Goal: Task Accomplishment & Management: Use online tool/utility

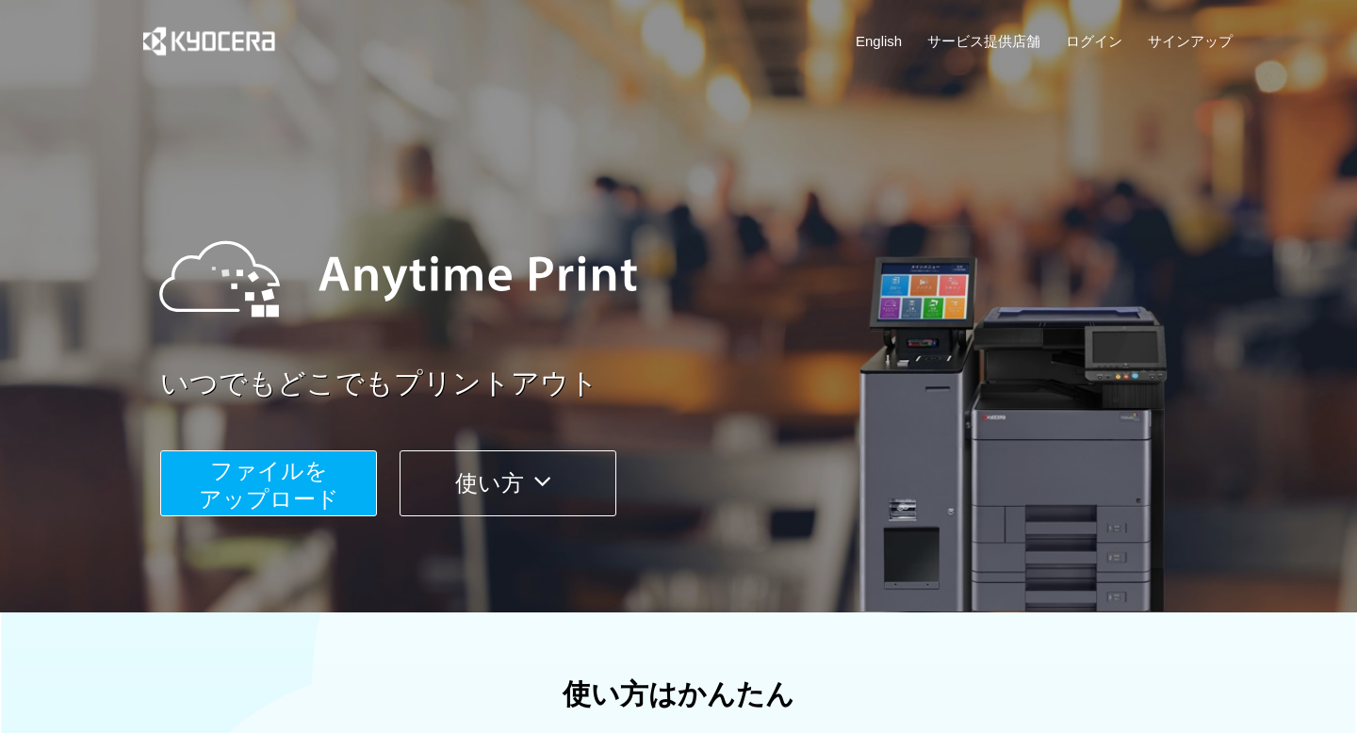
click at [309, 490] on span "ファイルを ​​アップロード" at bounding box center [269, 485] width 140 height 54
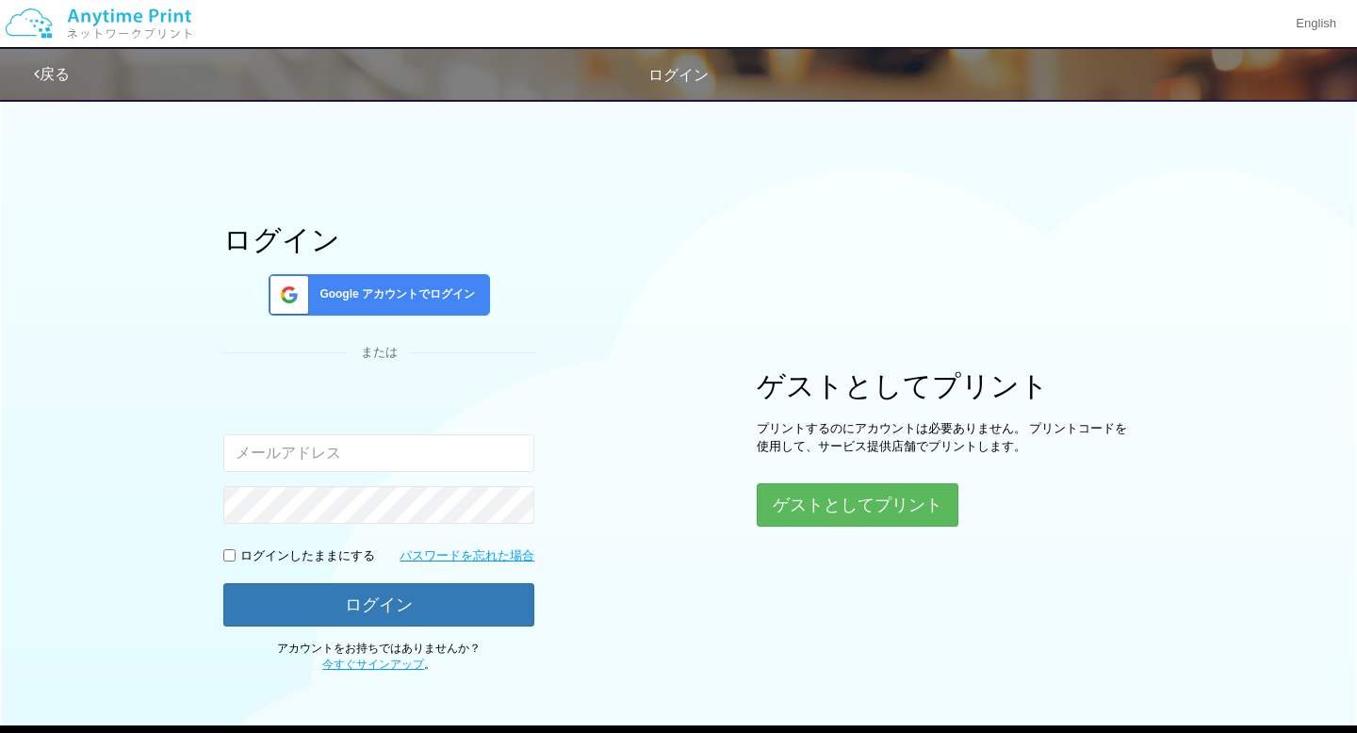
click at [828, 531] on div "ログイン Google アカウントでログイン または 入力されたメールアドレスまたはパスワードが正しくありません。 ログインしたままにする パスワードを忘れた…" at bounding box center [678, 381] width 1131 height 585
click at [823, 520] on button "ゲストとしてプリント" at bounding box center [857, 504] width 200 height 41
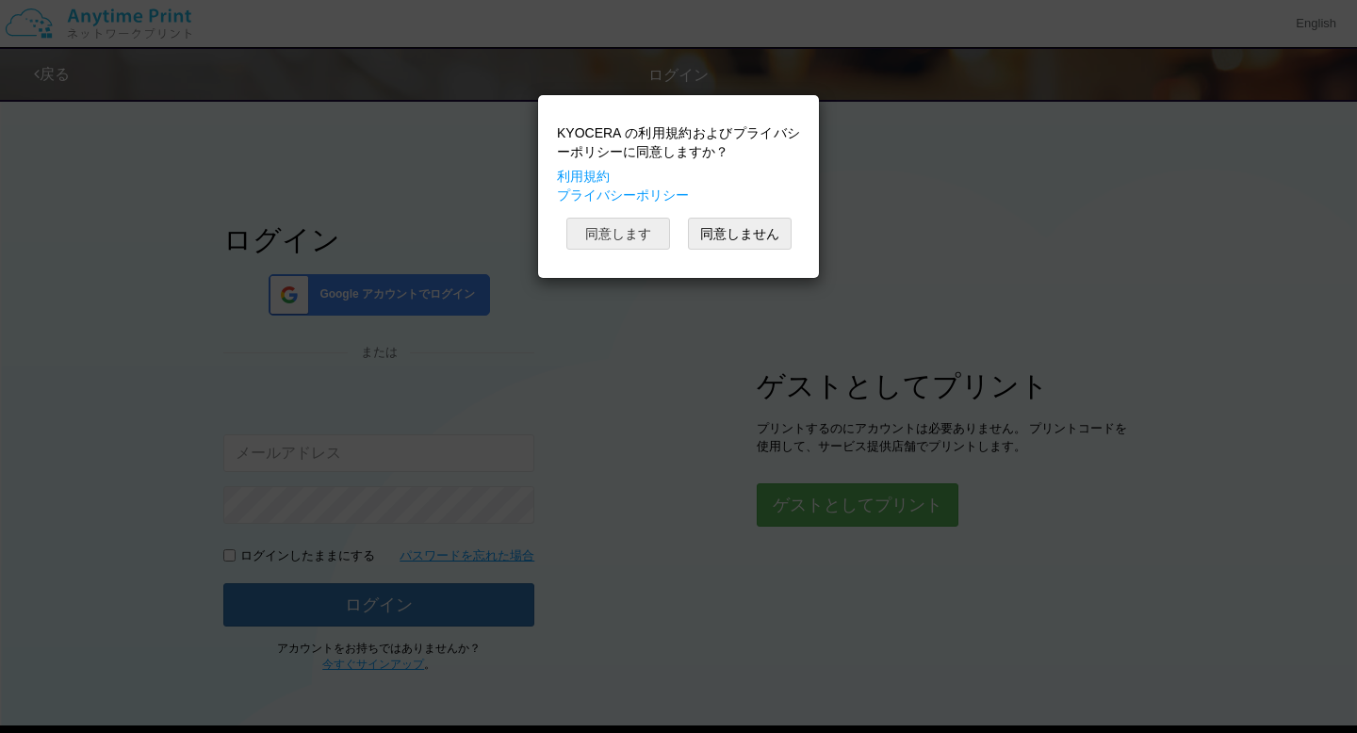
click at [628, 225] on button "同意します" at bounding box center [618, 234] width 104 height 32
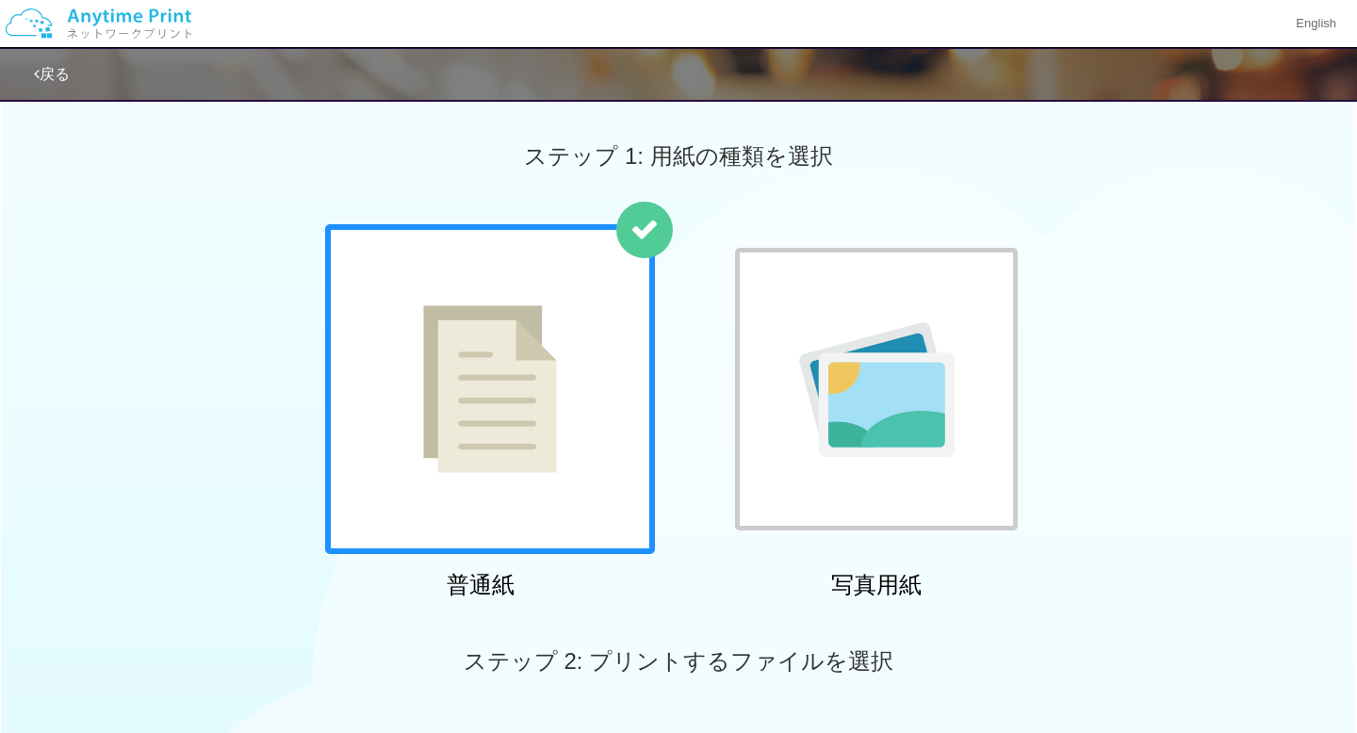
scroll to position [316, 0]
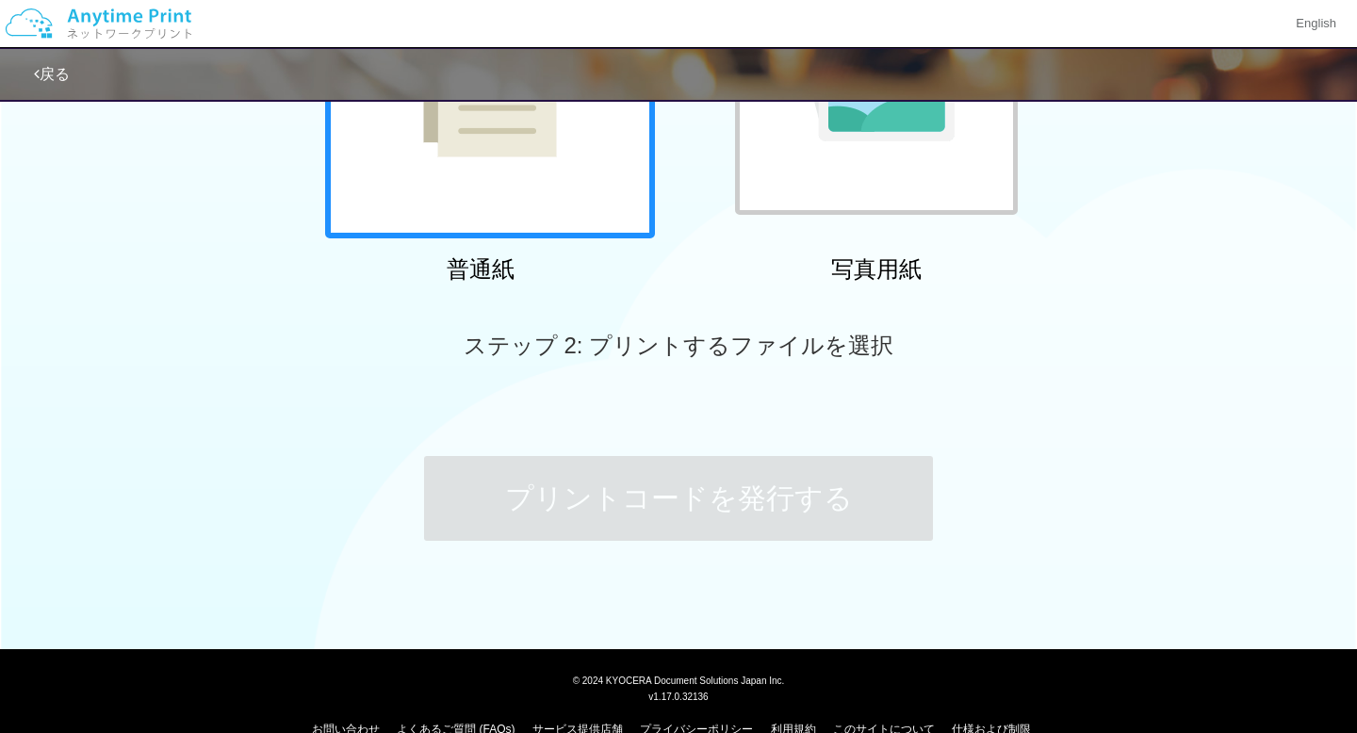
click at [621, 338] on span "ステップ 2: プリントするファイルを選択" at bounding box center [679, 345] width 430 height 25
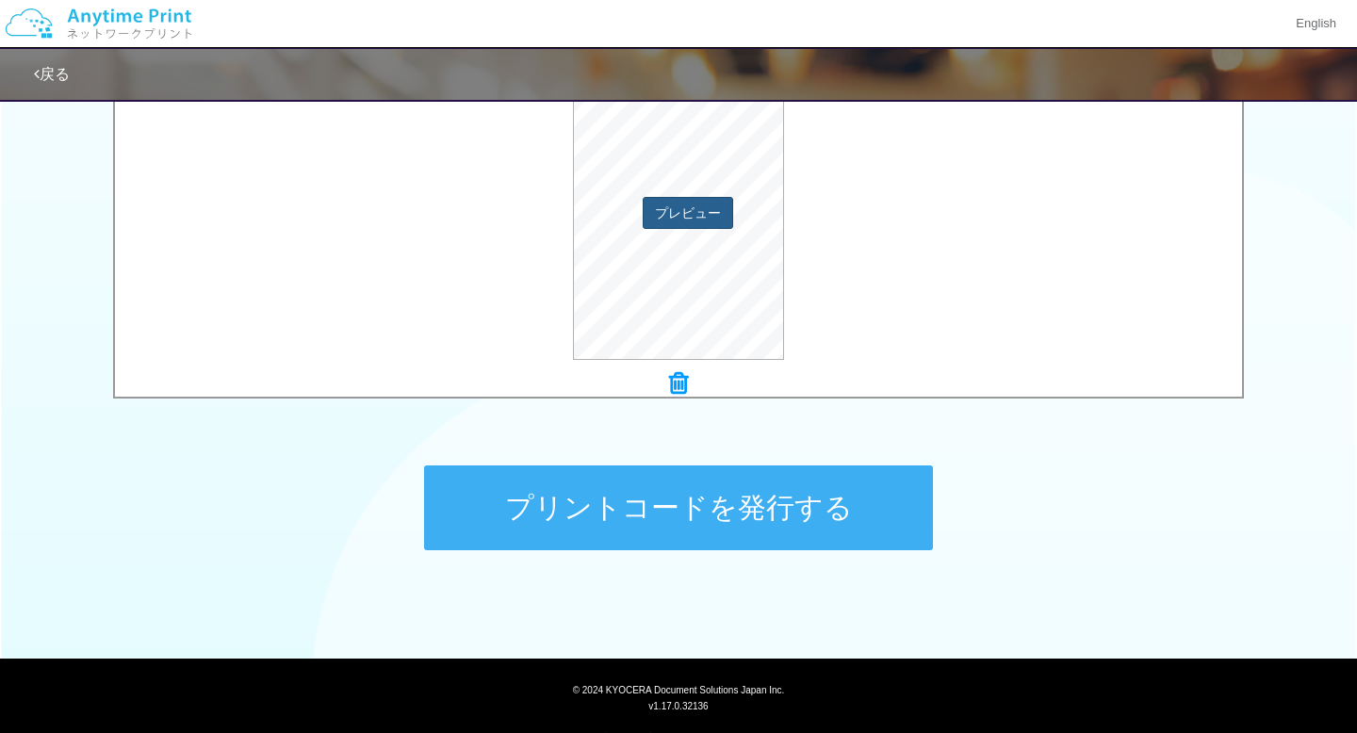
scroll to position [698, 0]
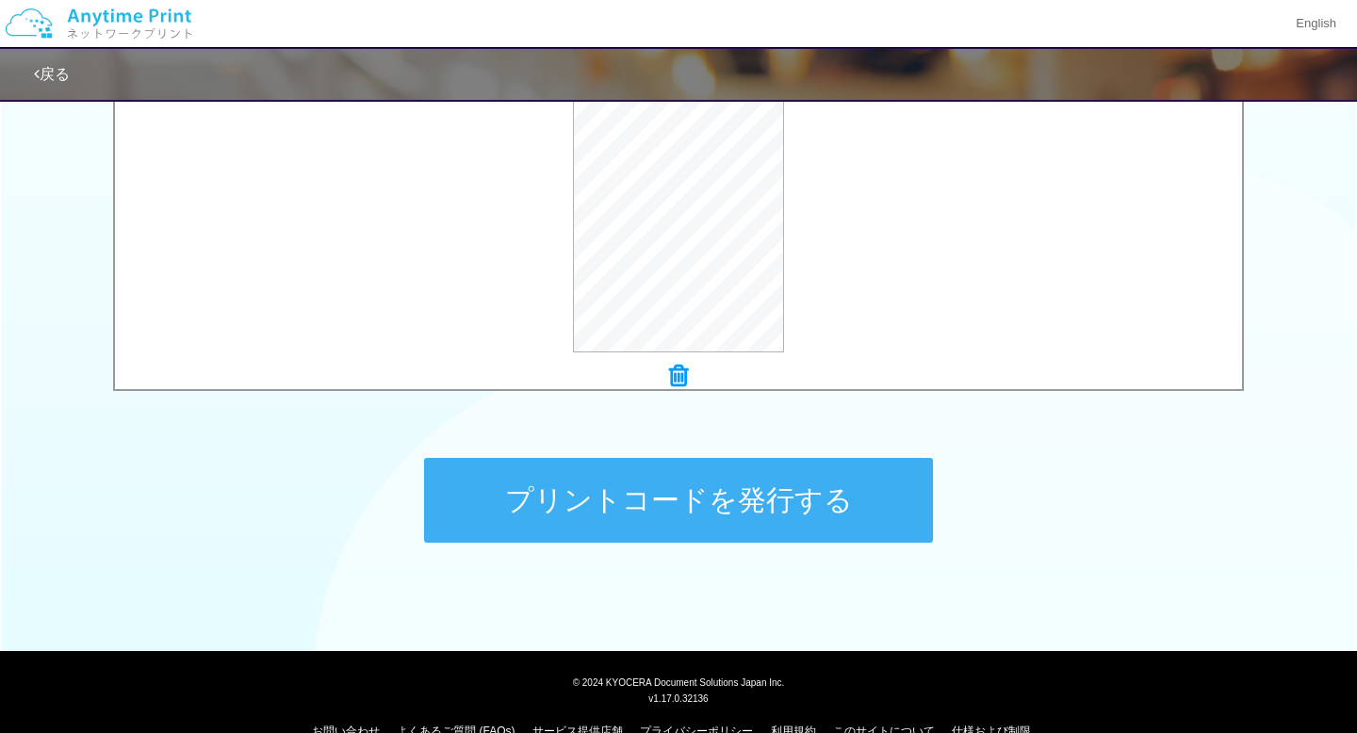
click at [677, 504] on button "プリントコードを発行する" at bounding box center [678, 500] width 509 height 85
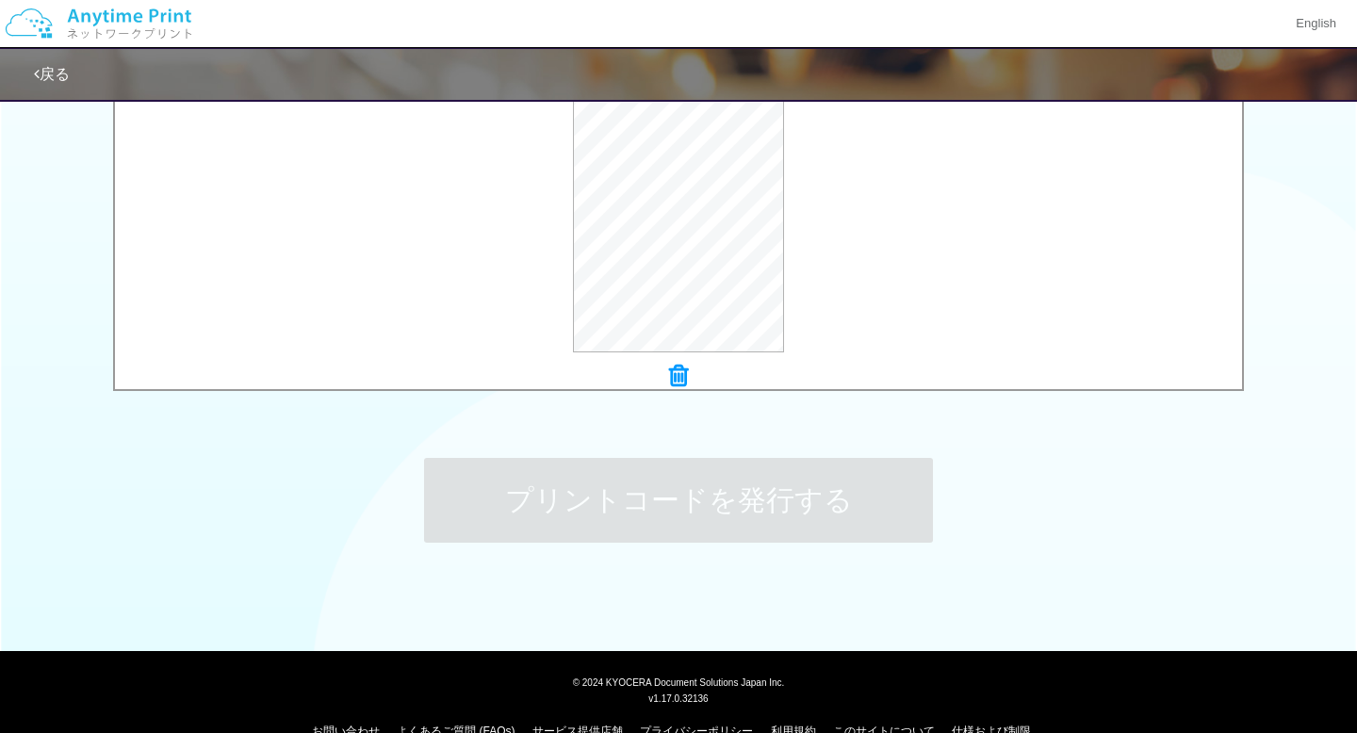
scroll to position [0, 0]
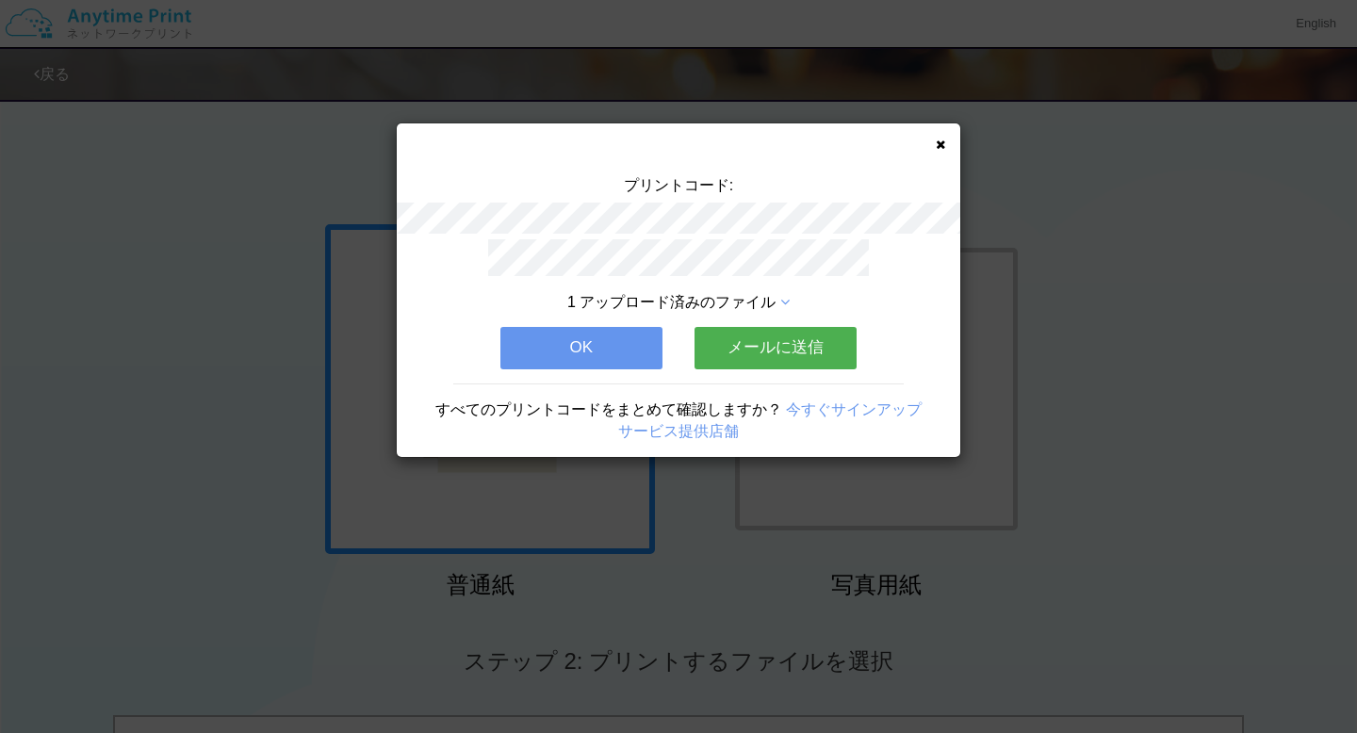
click at [604, 344] on button "OK" at bounding box center [581, 347] width 162 height 41
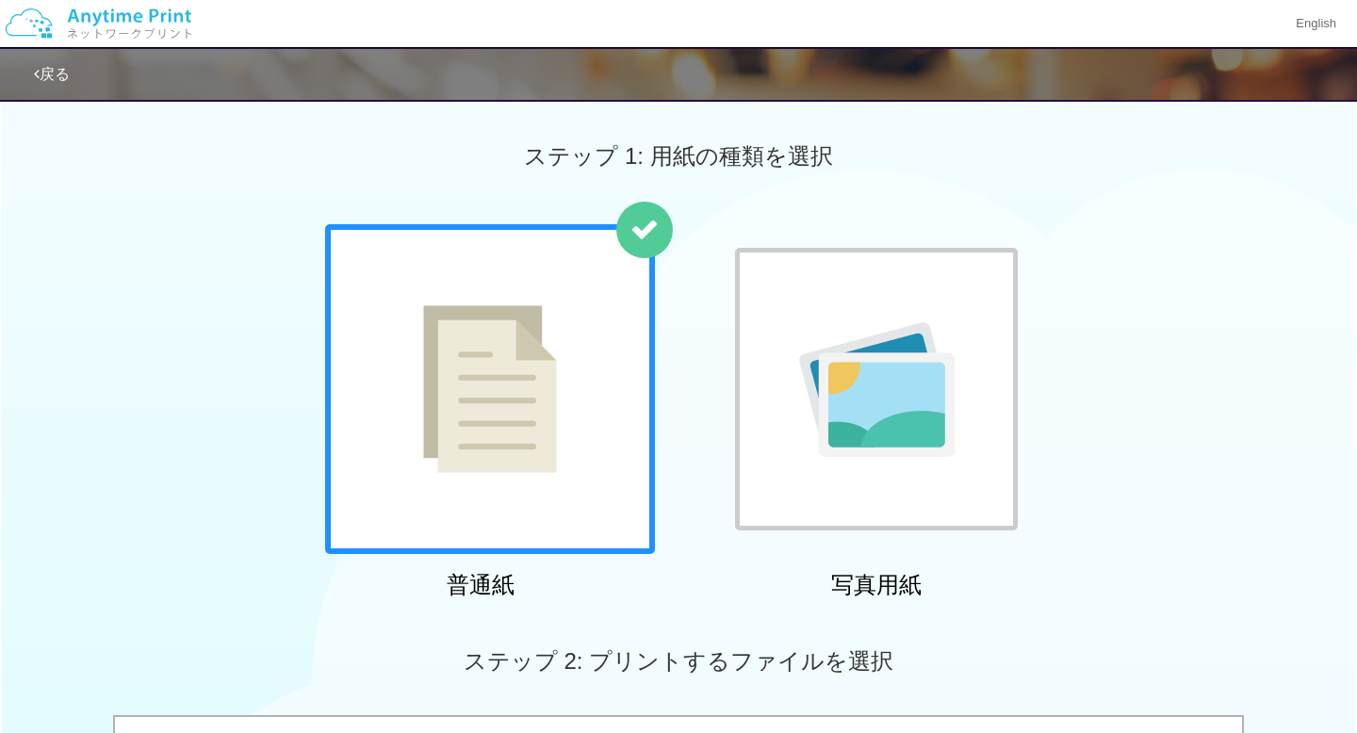
click at [50, 61] on div "戻る" at bounding box center [599, 74] width 1131 height 51
click at [67, 84] on div "戻る" at bounding box center [52, 75] width 36 height 22
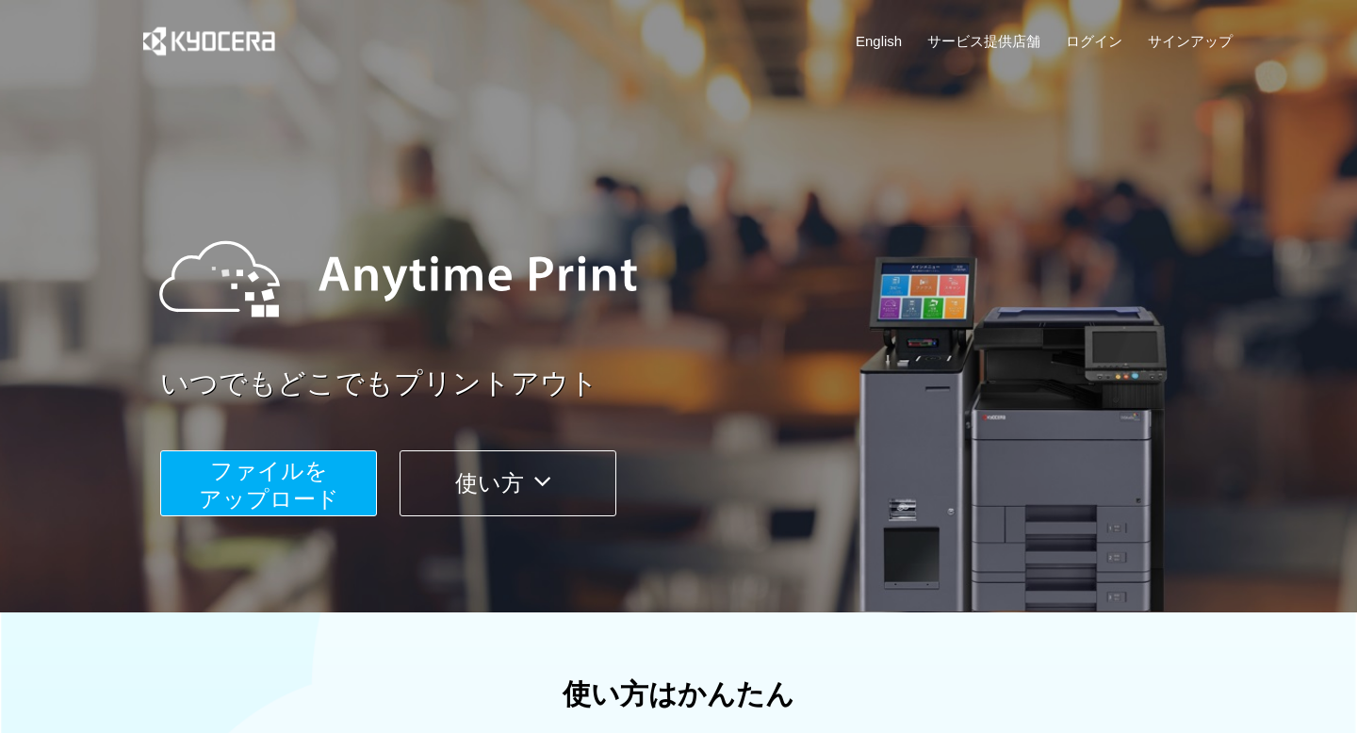
click at [333, 494] on span "ファイルを ​​アップロード" at bounding box center [269, 485] width 140 height 54
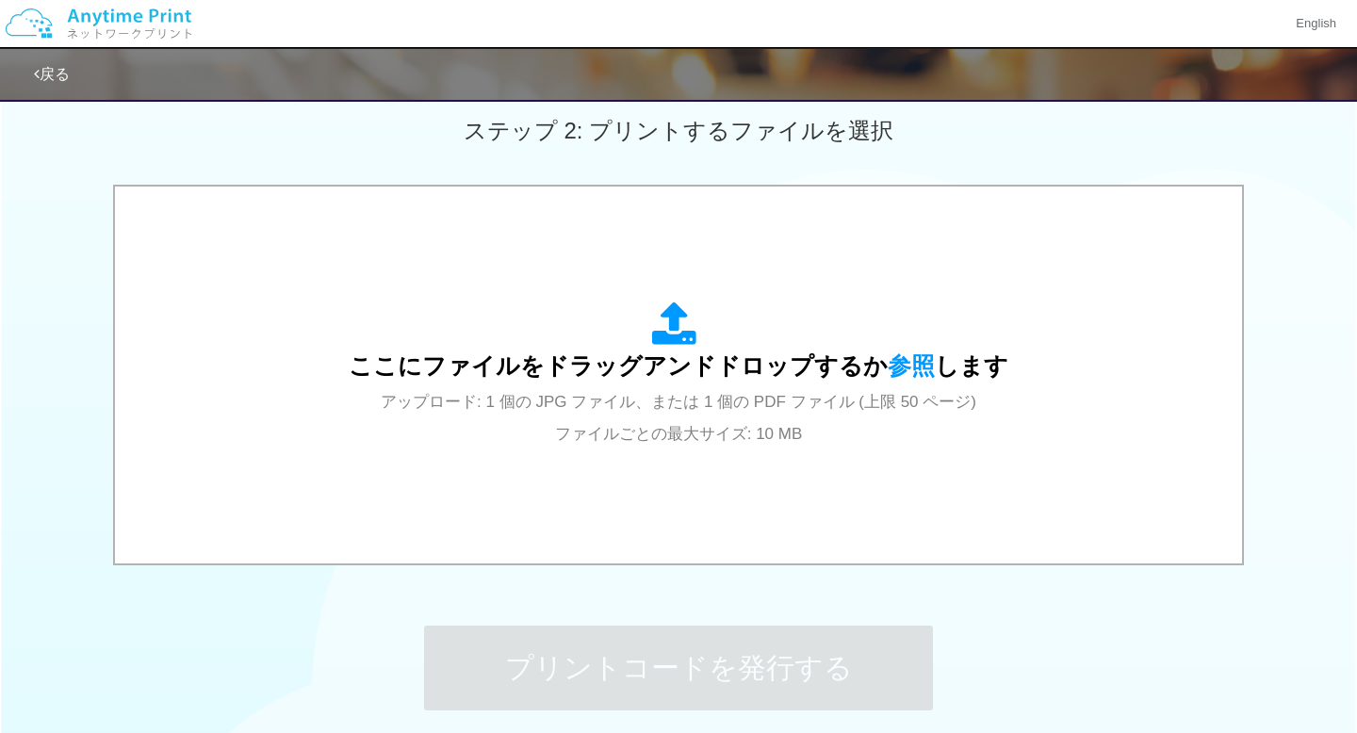
scroll to position [698, 0]
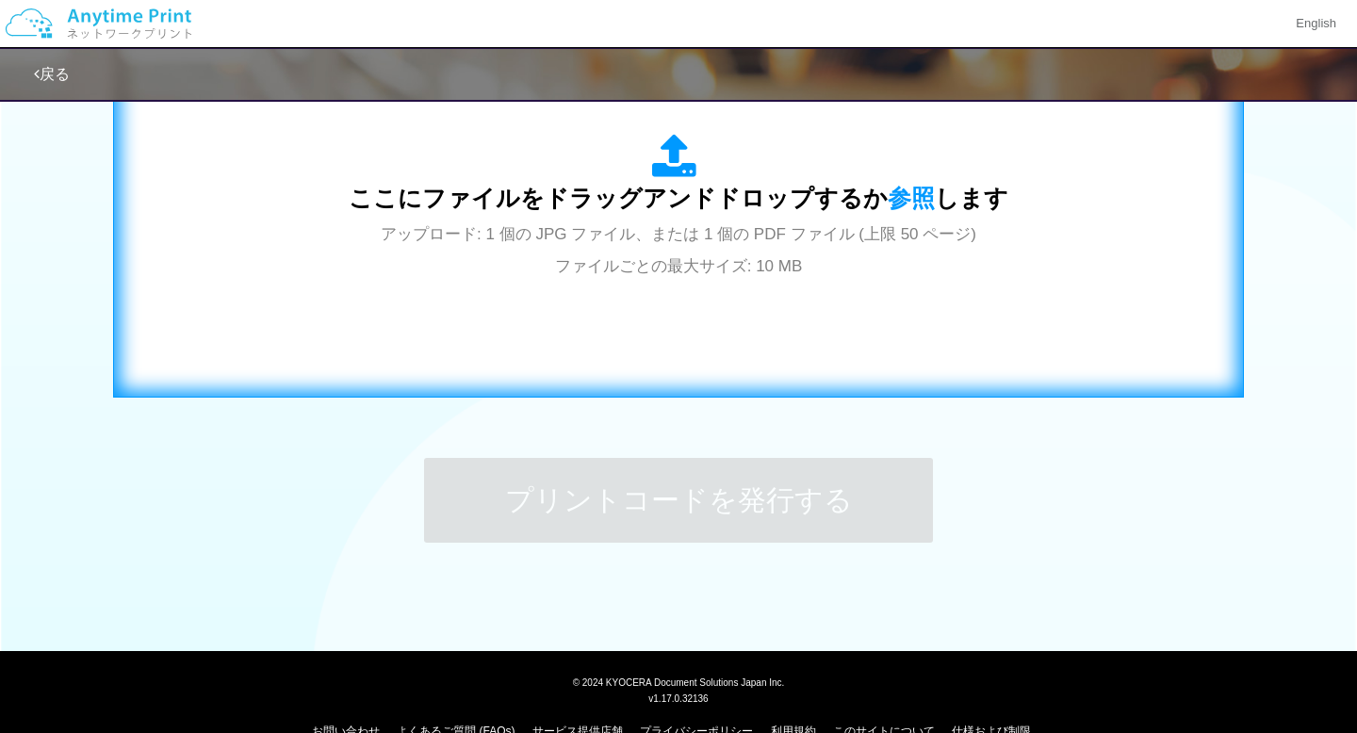
click at [682, 370] on div "ここにファイルをドラッグアンドドロップするか 参照 します アップロード: 1 個の JPG ファイル、または 1 個の PDF ファイル (上限 50 ペー…" at bounding box center [678, 207] width 1091 height 341
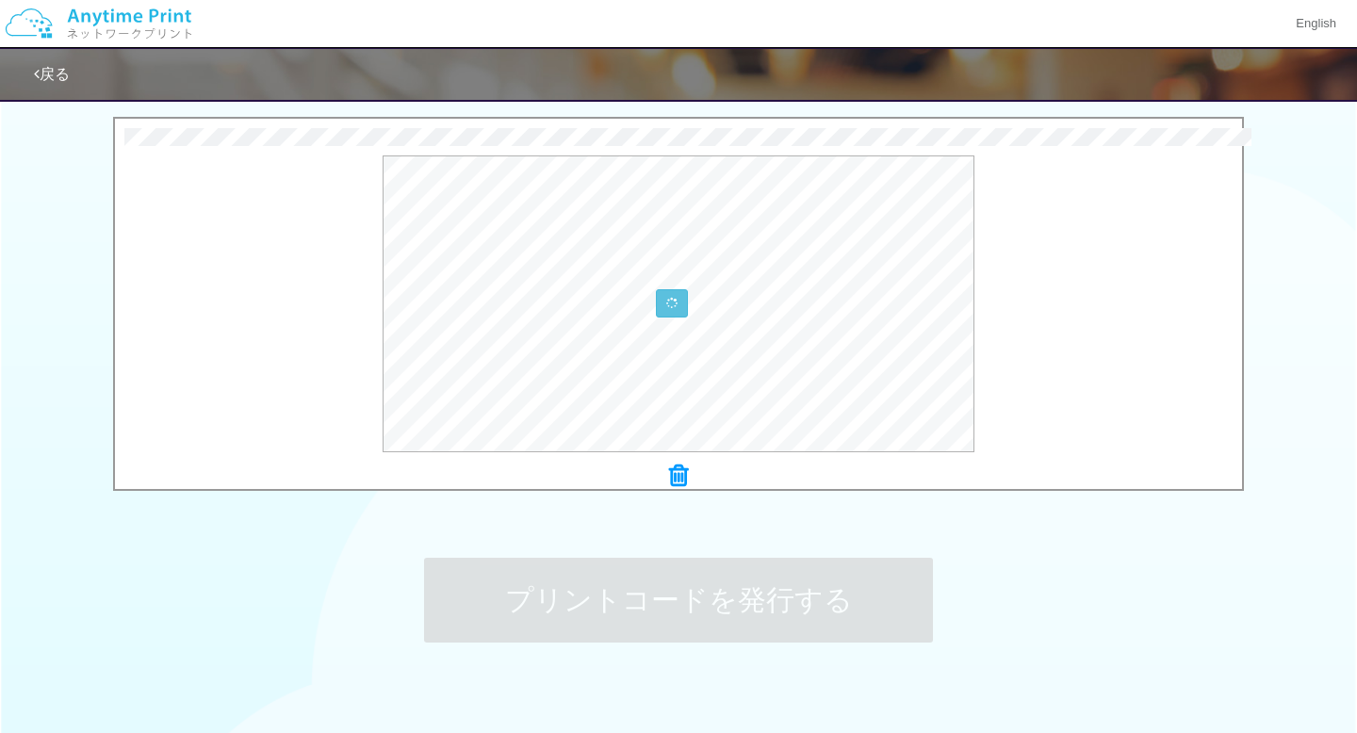
scroll to position [597, 0]
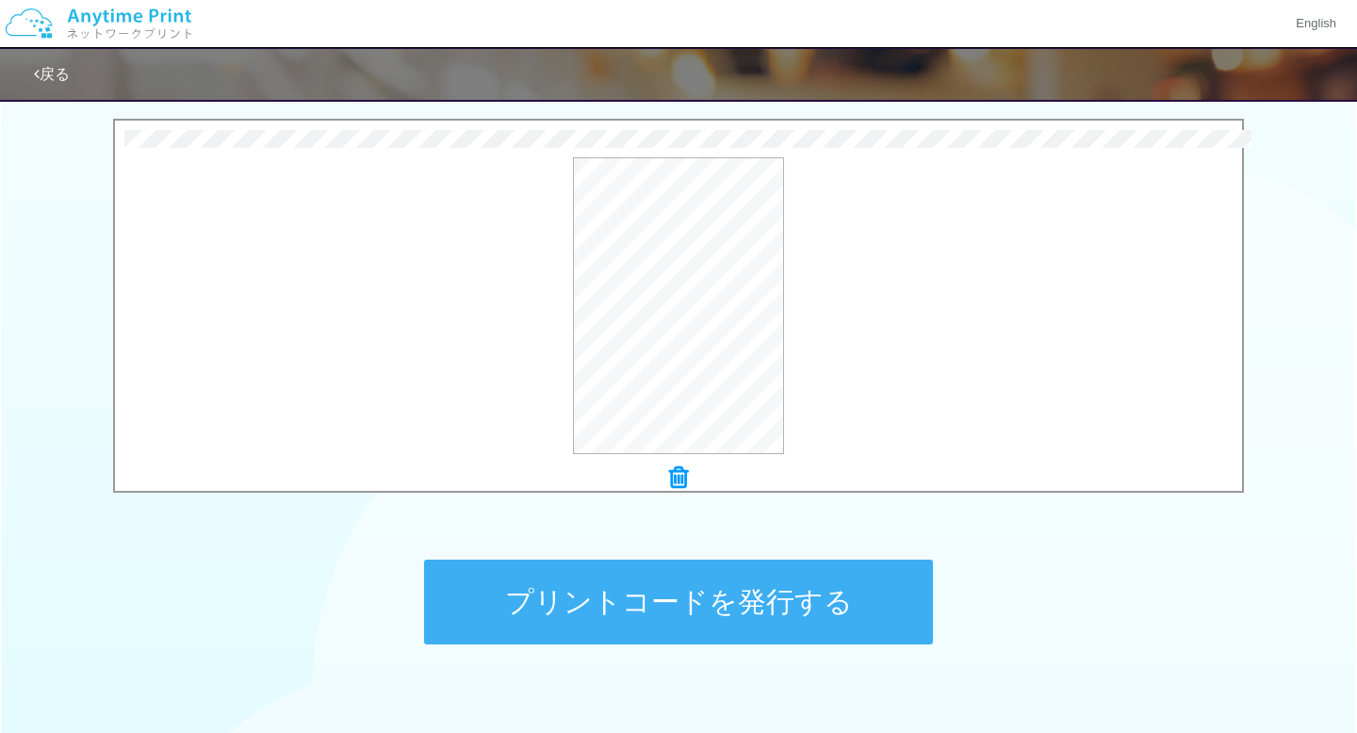
click at [573, 618] on button "プリントコードを発行する" at bounding box center [678, 602] width 509 height 85
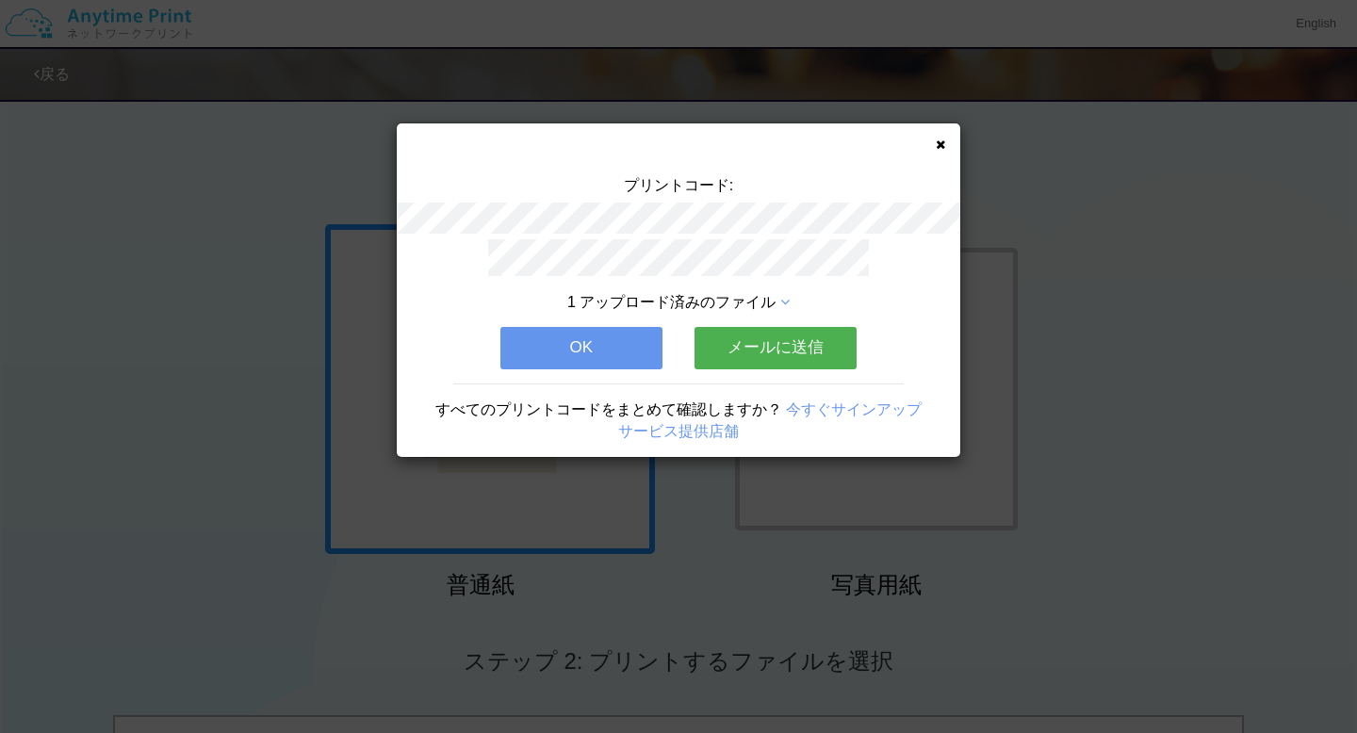
click at [610, 350] on button "OK" at bounding box center [581, 347] width 162 height 41
